Goal: Task Accomplishment & Management: Manage account settings

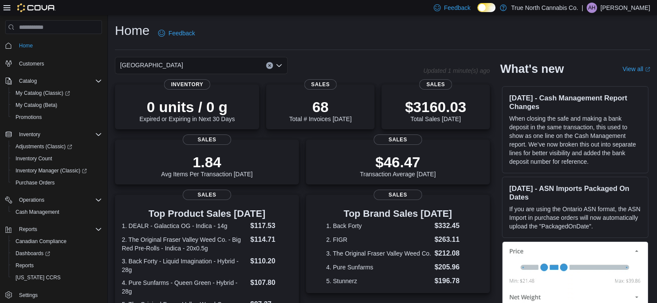
click at [616, 6] on p "[PERSON_NAME]" at bounding box center [625, 8] width 50 height 10
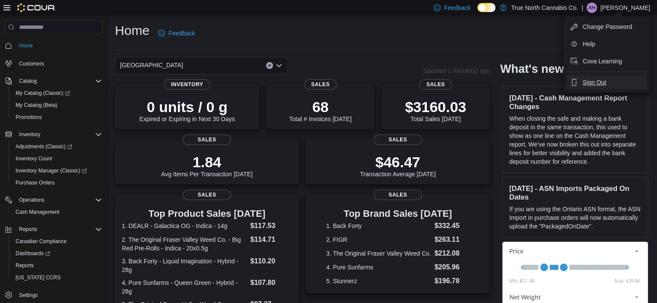
click at [599, 78] on span "Sign Out" at bounding box center [593, 82] width 23 height 9
